Goal: Contribute content

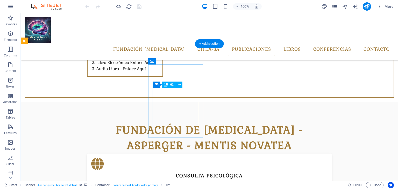
scroll to position [593, 0]
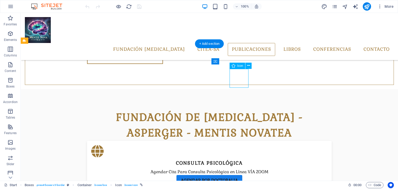
select select "xMidYMid"
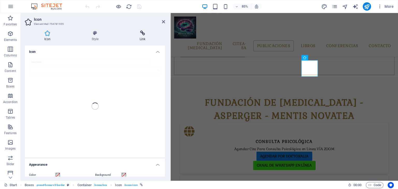
click at [143, 34] on icon at bounding box center [142, 33] width 45 height 5
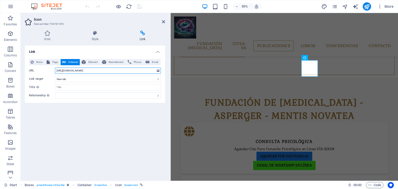
drag, startPoint x: 133, startPoint y: 69, endPoint x: 32, endPoint y: 72, distance: 101.2
click at [32, 72] on div "URL [URL][DOMAIN_NAME]" at bounding box center [95, 71] width 132 height 6
paste input "8667126084"
type input "[URL][DOMAIN_NAME]"
click at [163, 22] on icon at bounding box center [163, 22] width 3 height 4
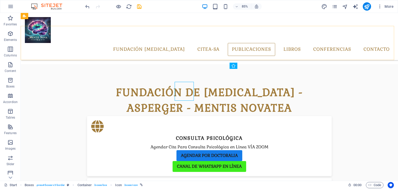
scroll to position [593, 0]
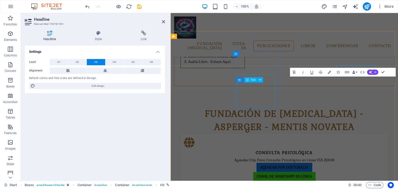
scroll to position [606, 0]
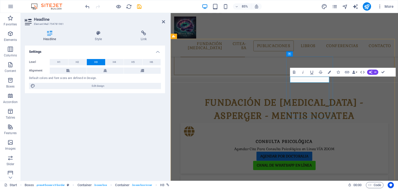
drag, startPoint x: 319, startPoint y: 90, endPoint x: 354, endPoint y: 93, distance: 34.8
click at [145, 33] on icon at bounding box center [143, 33] width 43 height 5
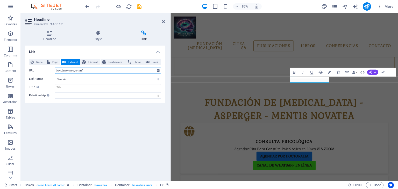
drag, startPoint x: 130, startPoint y: 71, endPoint x: 37, endPoint y: 73, distance: 93.2
click at [37, 73] on div "URL [URL][DOMAIN_NAME]" at bounding box center [95, 71] width 132 height 6
paste input "8667126084"
type input "[URL][DOMAIN_NAME]"
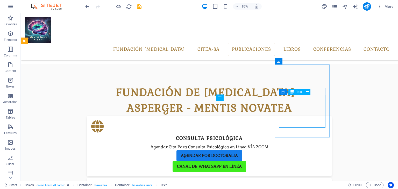
scroll to position [593, 0]
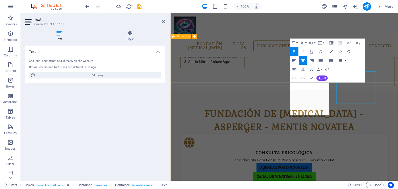
scroll to position [606, 0]
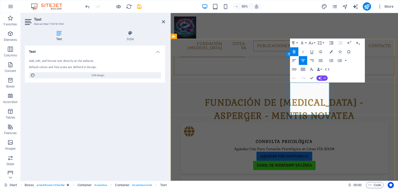
drag, startPoint x: 323, startPoint y: 96, endPoint x: 354, endPoint y: 113, distance: 35.5
click at [293, 69] on icon "button" at bounding box center [293, 69] width 4 height 2
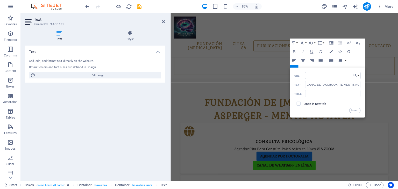
click at [318, 74] on input "URL" at bounding box center [331, 75] width 55 height 7
type input "[URL][DOMAIN_NAME]"
click at [321, 102] on label "Open in new tab" at bounding box center [314, 104] width 23 height 4
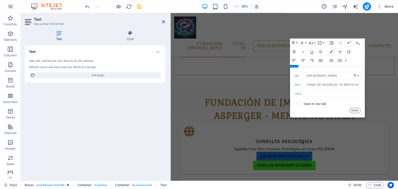
click at [354, 109] on button "Insert" at bounding box center [354, 110] width 11 height 5
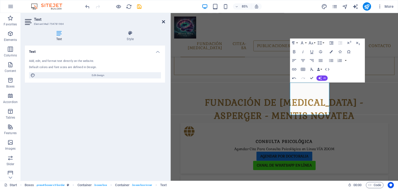
click at [163, 23] on icon at bounding box center [163, 22] width 3 height 4
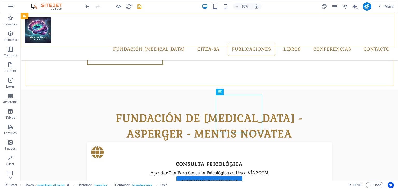
scroll to position [593, 0]
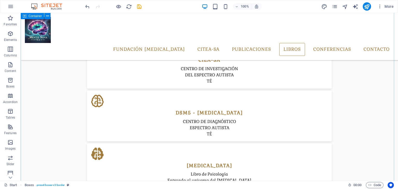
scroll to position [996, 0]
click at [367, 7] on icon "publish" at bounding box center [366, 7] width 6 height 6
